Goal: Information Seeking & Learning: Learn about a topic

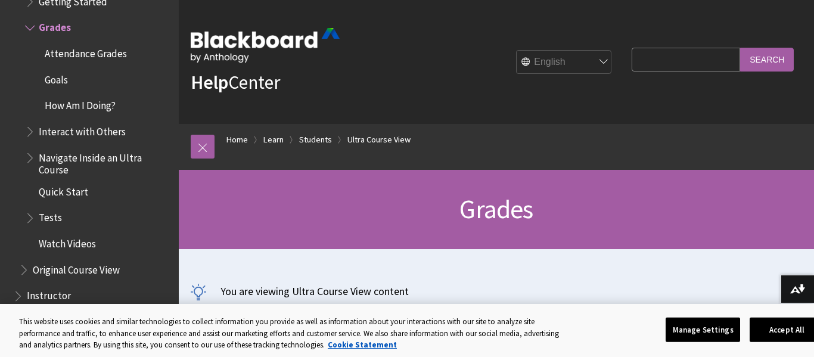
click at [632, 55] on input "Search Query" at bounding box center [686, 59] width 108 height 23
type input "GPA"
click at [740, 48] on input "Search" at bounding box center [767, 59] width 54 height 23
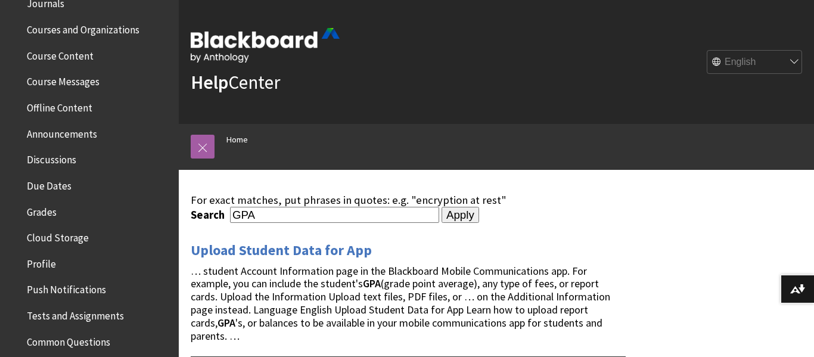
scroll to position [358, 0]
click at [45, 215] on span "Grades" at bounding box center [42, 209] width 30 height 16
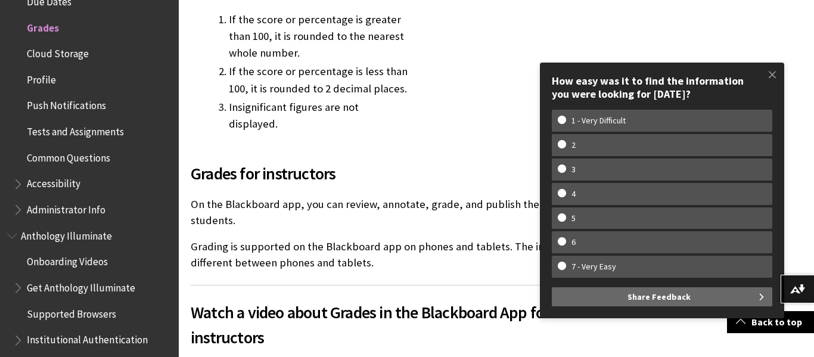
scroll to position [3079, 0]
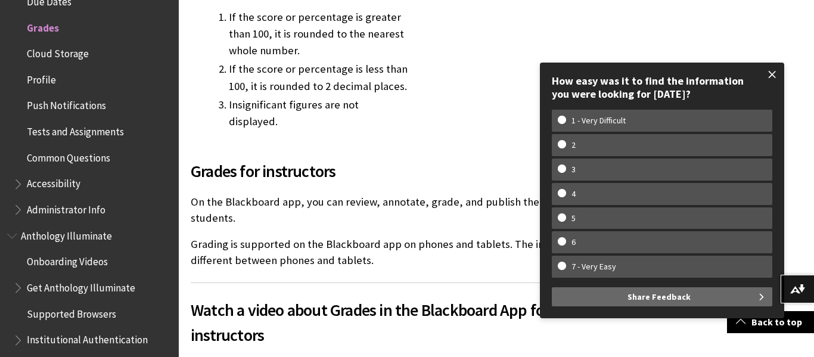
click at [769, 75] on span at bounding box center [772, 74] width 25 height 25
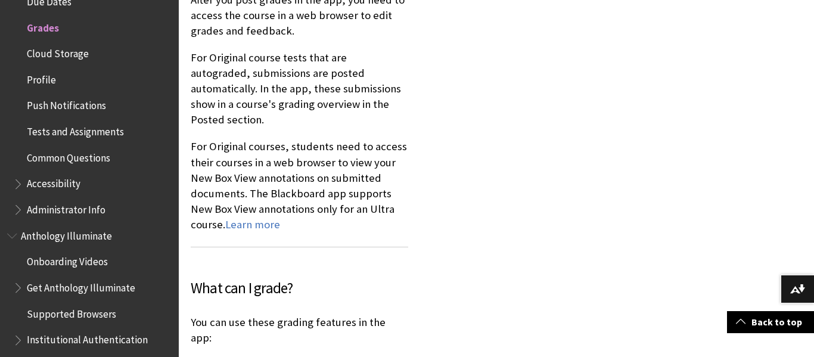
scroll to position [9263, 0]
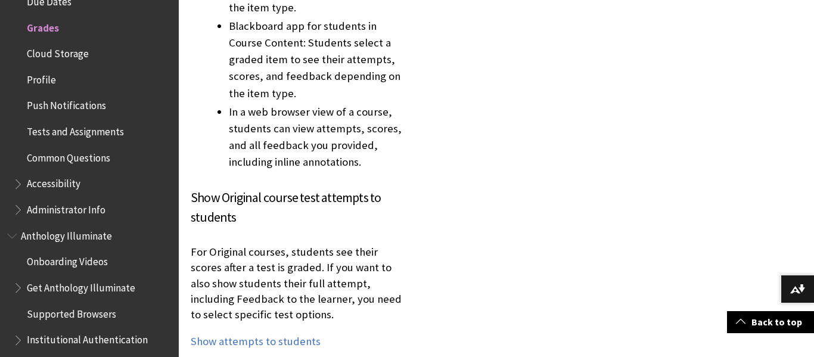
scroll to position [10790, 0]
